Goal: Task Accomplishment & Management: Manage account settings

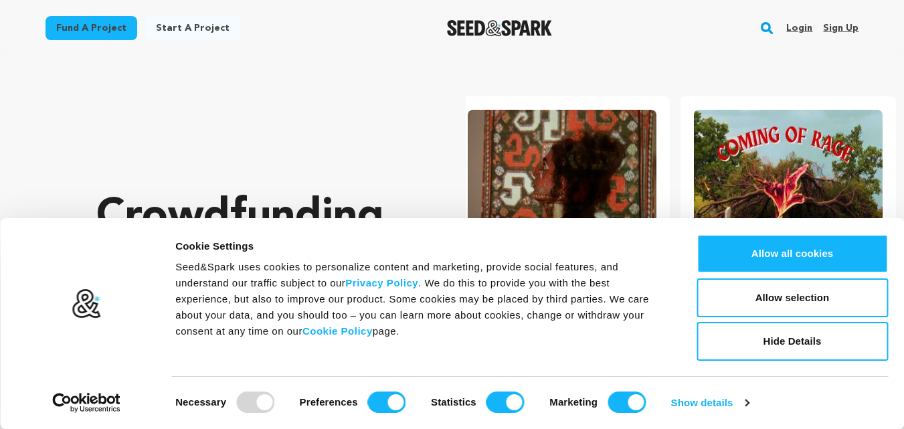
scroll to position [0, 237]
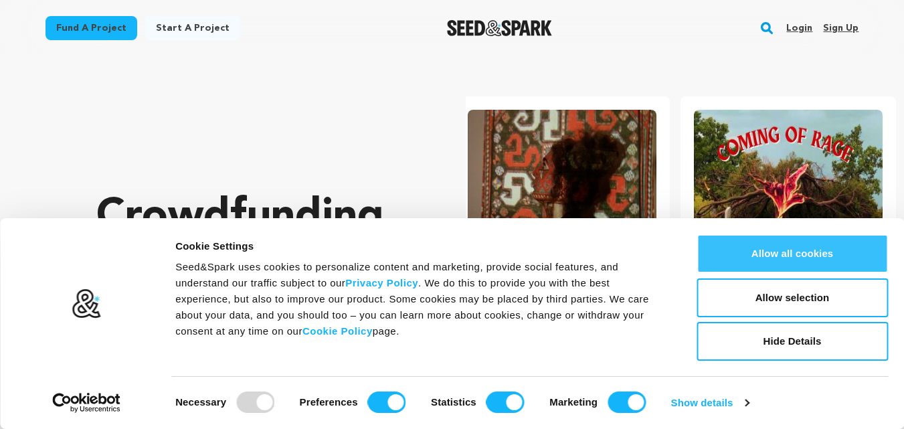
click at [812, 258] on button "Allow all cookies" at bounding box center [791, 253] width 191 height 39
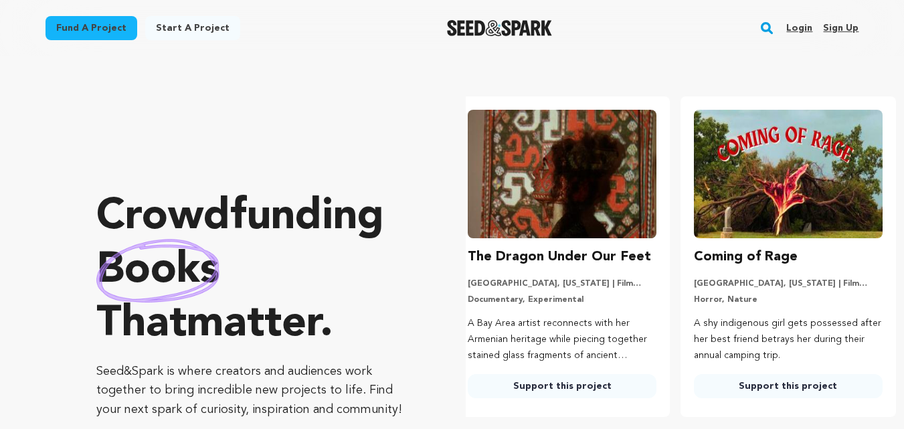
click at [837, 25] on link "Sign up" at bounding box center [840, 27] width 35 height 21
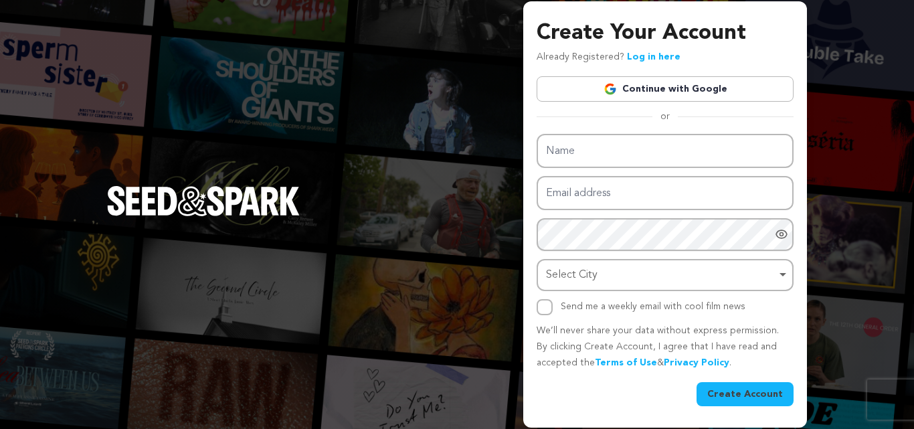
click at [652, 84] on link "Continue with Google" at bounding box center [664, 88] width 257 height 25
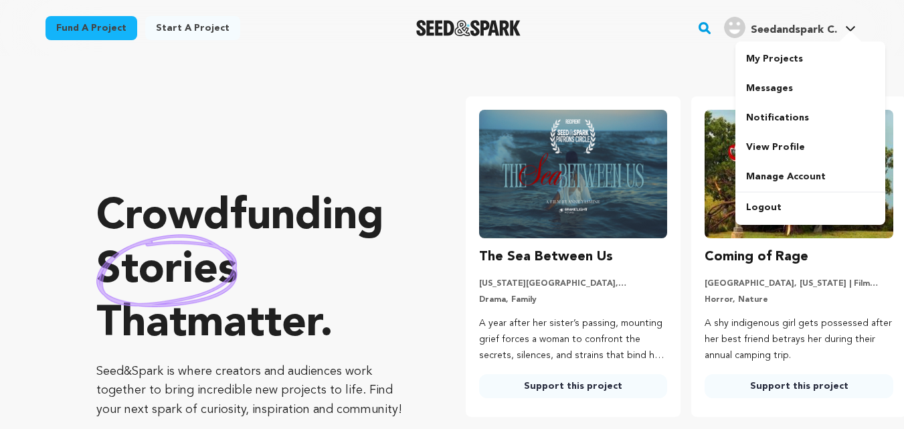
click at [845, 29] on icon at bounding box center [850, 28] width 11 height 7
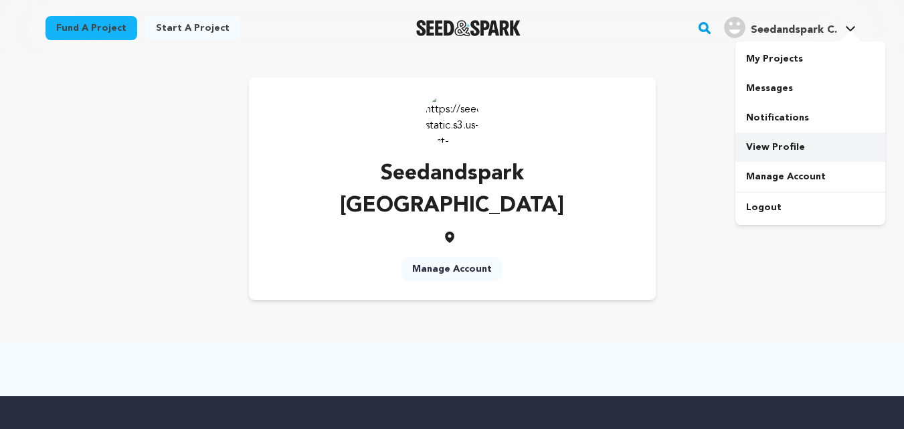
click at [780, 148] on link "View Profile" at bounding box center [810, 146] width 150 height 29
click at [589, 342] on div at bounding box center [452, 369] width 856 height 54
click at [440, 257] on link "Manage Account" at bounding box center [451, 269] width 101 height 24
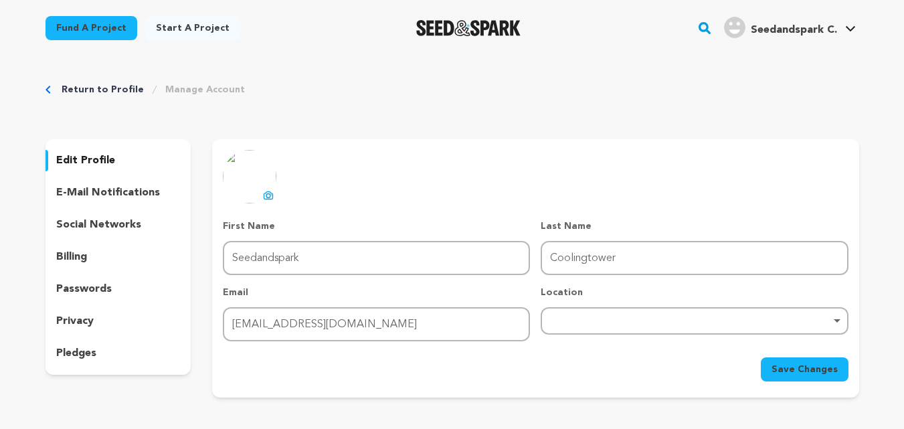
click at [592, 318] on div "Remove item" at bounding box center [694, 320] width 294 height 5
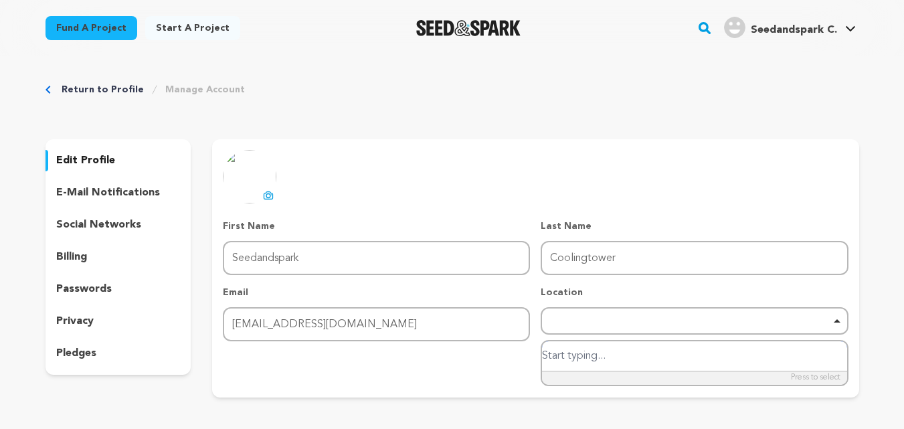
click at [560, 361] on input "search" at bounding box center [694, 356] width 304 height 30
click at [500, 361] on div "Save Changes" at bounding box center [535, 369] width 625 height 24
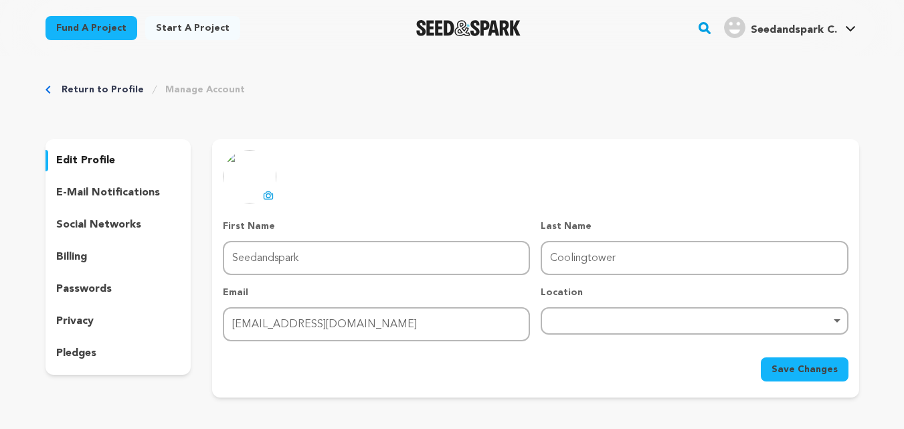
click at [266, 196] on icon at bounding box center [268, 196] width 5 height 4
click at [107, 223] on p "social networks" at bounding box center [98, 225] width 85 height 16
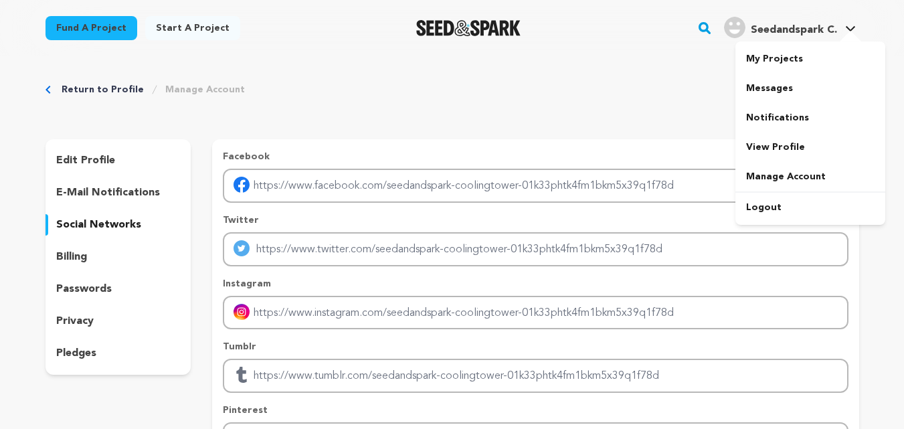
click at [821, 25] on span "Seedandspark C." at bounding box center [794, 30] width 86 height 11
